Goal: Task Accomplishment & Management: Manage account settings

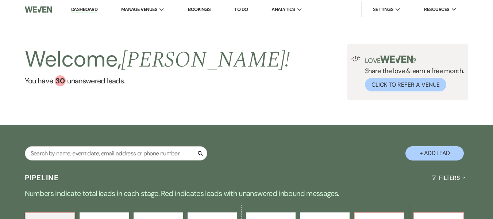
drag, startPoint x: 207, startPoint y: 9, endPoint x: 496, endPoint y: 15, distance: 288.8
click at [207, 9] on link "Bookings" at bounding box center [199, 9] width 23 height 6
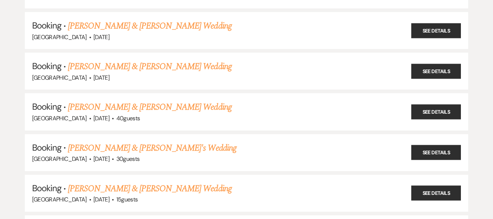
scroll to position [145, 0]
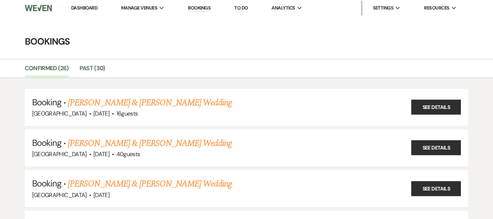
scroll to position [0, 0]
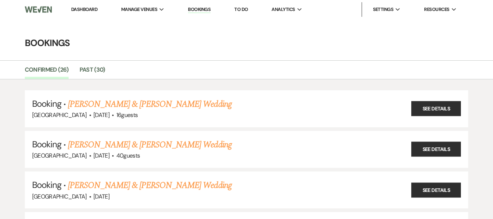
click at [195, 9] on link "Bookings" at bounding box center [199, 9] width 23 height 7
click at [86, 8] on link "Dashboard" at bounding box center [84, 9] width 26 height 6
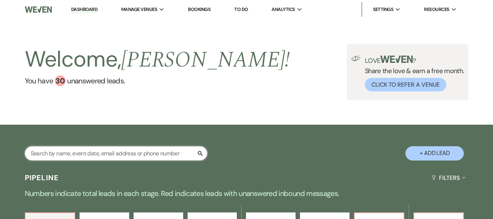
click at [70, 155] on input "text" at bounding box center [116, 153] width 182 height 14
type input "[PERSON_NAME]"
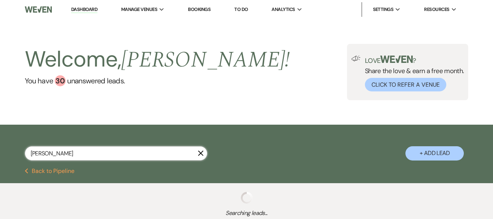
select select "6"
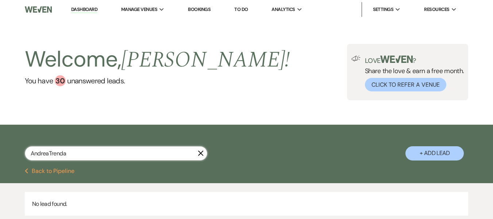
type input "AndreaTrenda"
select select "6"
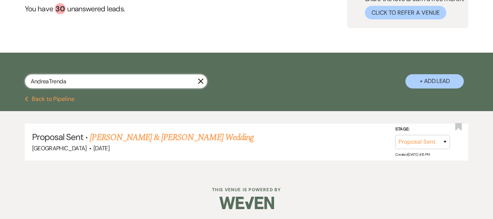
scroll to position [73, 0]
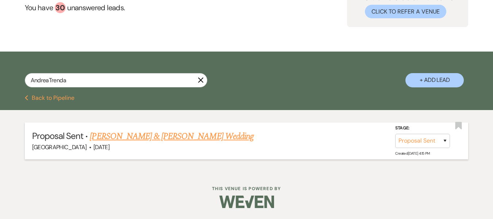
click at [154, 136] on link "[PERSON_NAME] & [PERSON_NAME] Wedding" at bounding box center [172, 136] width 164 height 13
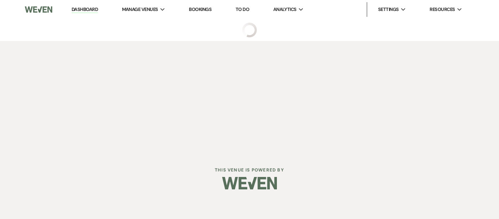
select select "6"
select select "5"
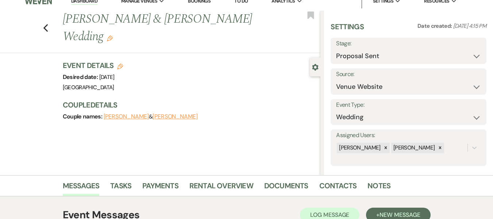
scroll to position [36, 0]
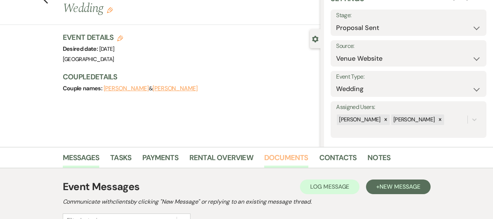
click at [268, 157] on link "Documents" at bounding box center [286, 159] width 44 height 16
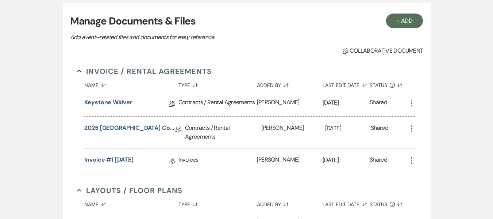
scroll to position [208, 0]
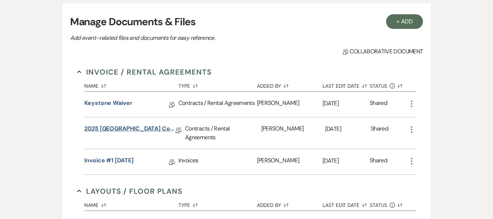
click at [164, 129] on link "2025 [GEOGRAPHIC_DATA] Contract" at bounding box center [129, 129] width 91 height 11
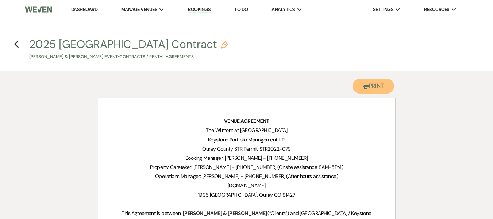
drag, startPoint x: 373, startPoint y: 82, endPoint x: 327, endPoint y: 171, distance: 100.4
click at [373, 81] on button "Printer Print" at bounding box center [374, 85] width 42 height 15
click at [16, 43] on use "button" at bounding box center [16, 44] width 5 height 8
select select "6"
select select "5"
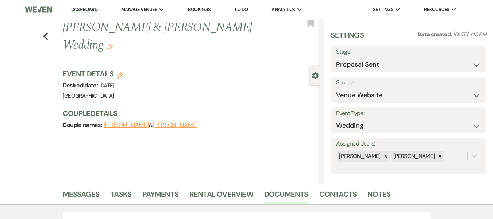
scroll to position [208, 0]
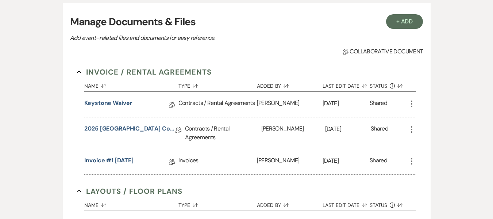
click at [103, 162] on link "Invoice #1 [DATE]" at bounding box center [108, 161] width 49 height 11
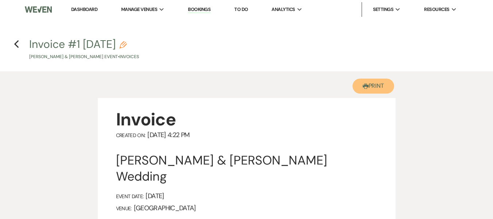
click at [376, 86] on button "Printer Print" at bounding box center [374, 85] width 42 height 15
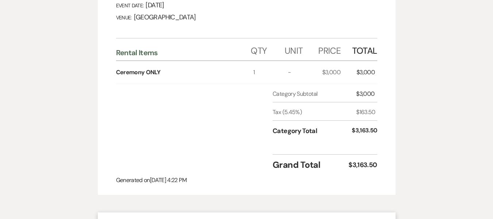
scroll to position [188, 0]
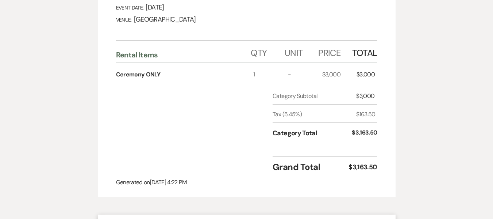
select select "6"
select select "5"
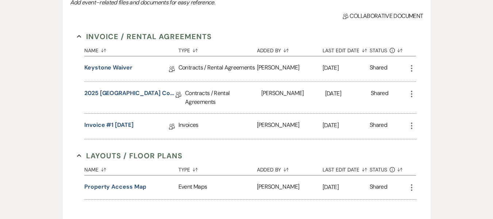
scroll to position [230, 0]
